Goal: Consume media (video, audio)

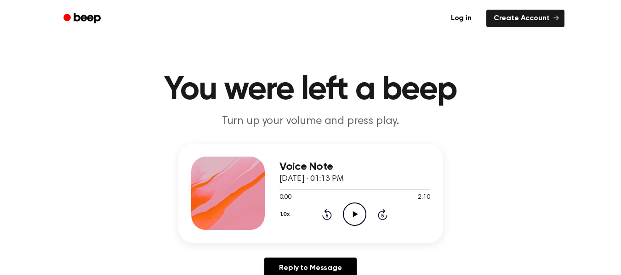
click at [359, 209] on icon "Play Audio" at bounding box center [354, 214] width 23 height 23
click at [359, 209] on icon "Pause Audio" at bounding box center [354, 214] width 23 height 23
click at [324, 214] on icon "Rewind 5 seconds" at bounding box center [327, 215] width 10 height 12
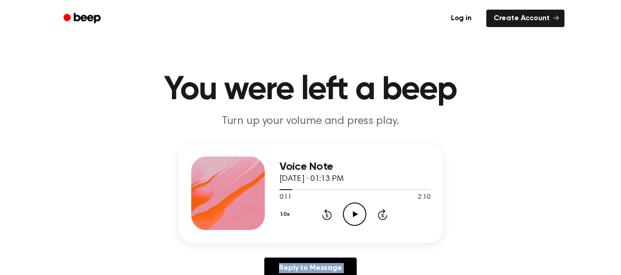
click at [324, 214] on icon "Rewind 5 seconds" at bounding box center [327, 215] width 10 height 12
click at [349, 216] on icon "Play Audio" at bounding box center [354, 214] width 23 height 23
